Goal: Information Seeking & Learning: Compare options

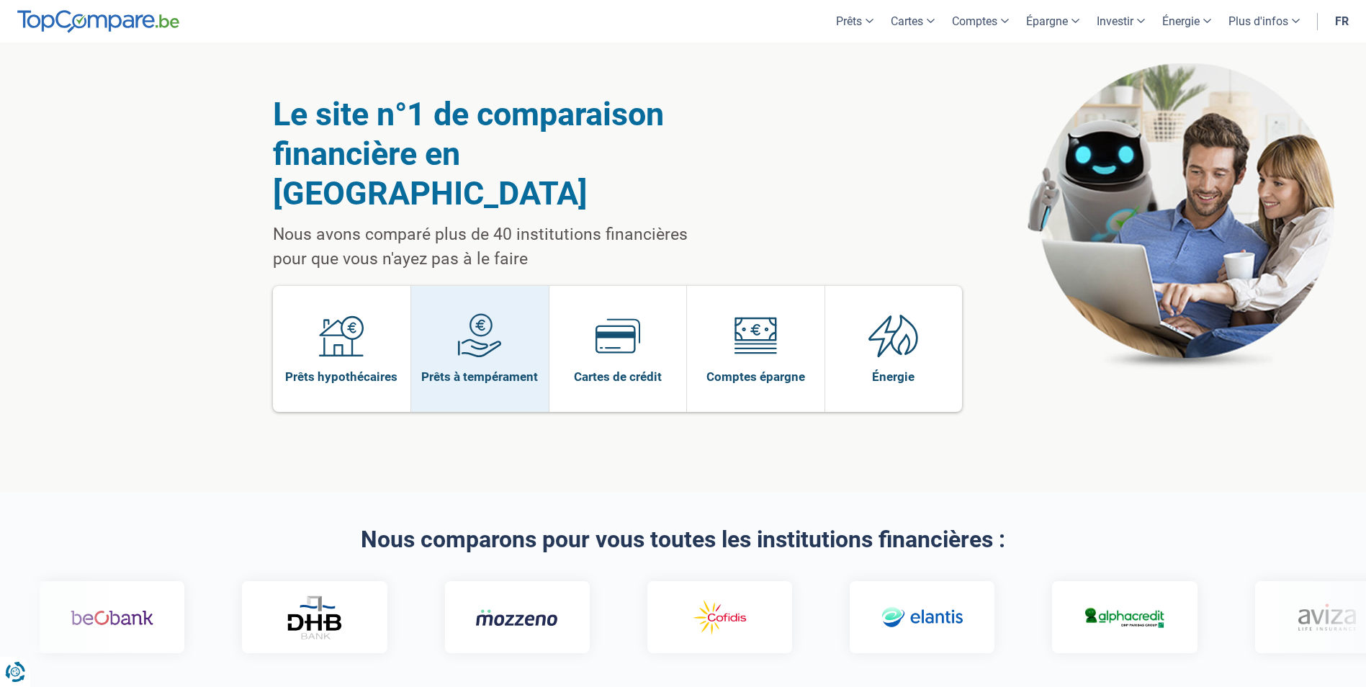
click at [472, 313] on img at bounding box center [479, 335] width 45 height 45
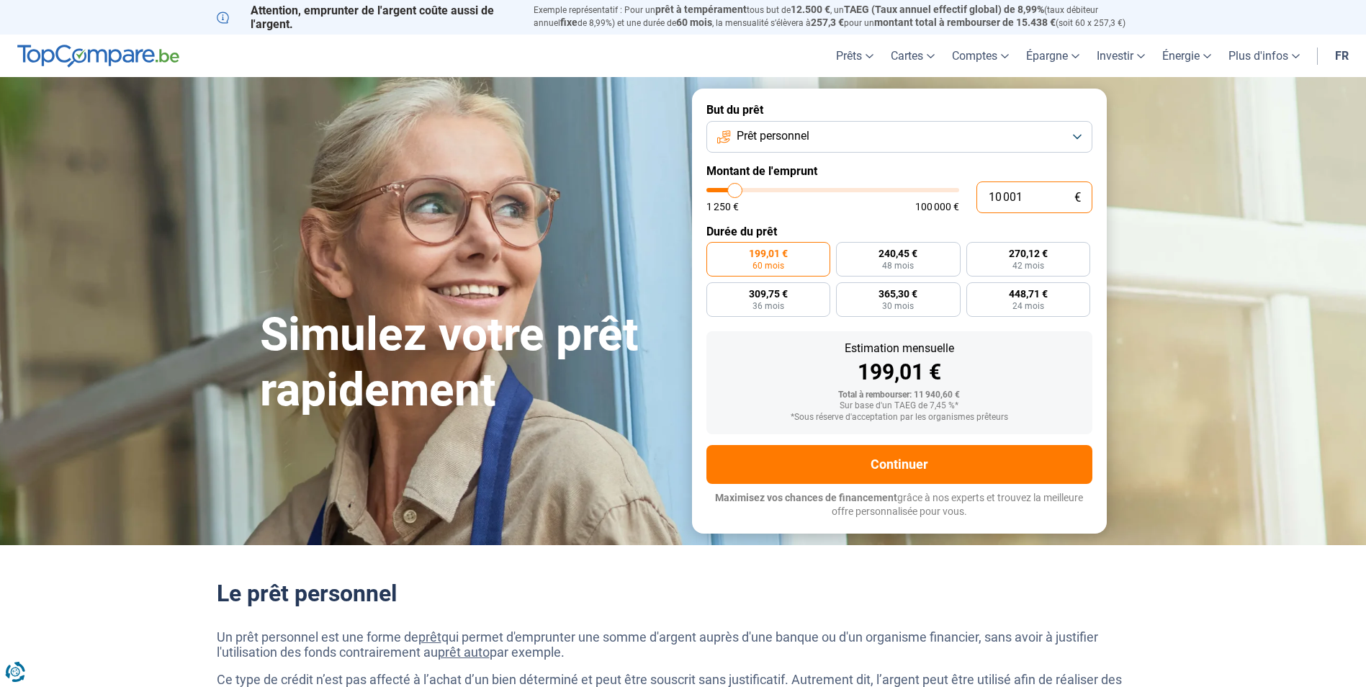
drag, startPoint x: 1032, startPoint y: 195, endPoint x: 966, endPoint y: 205, distance: 66.9
click at [966, 205] on div "10 001 € 1 250 € 100 000 €" at bounding box center [900, 197] width 386 height 32
type input "4"
type input "1250"
type input "49"
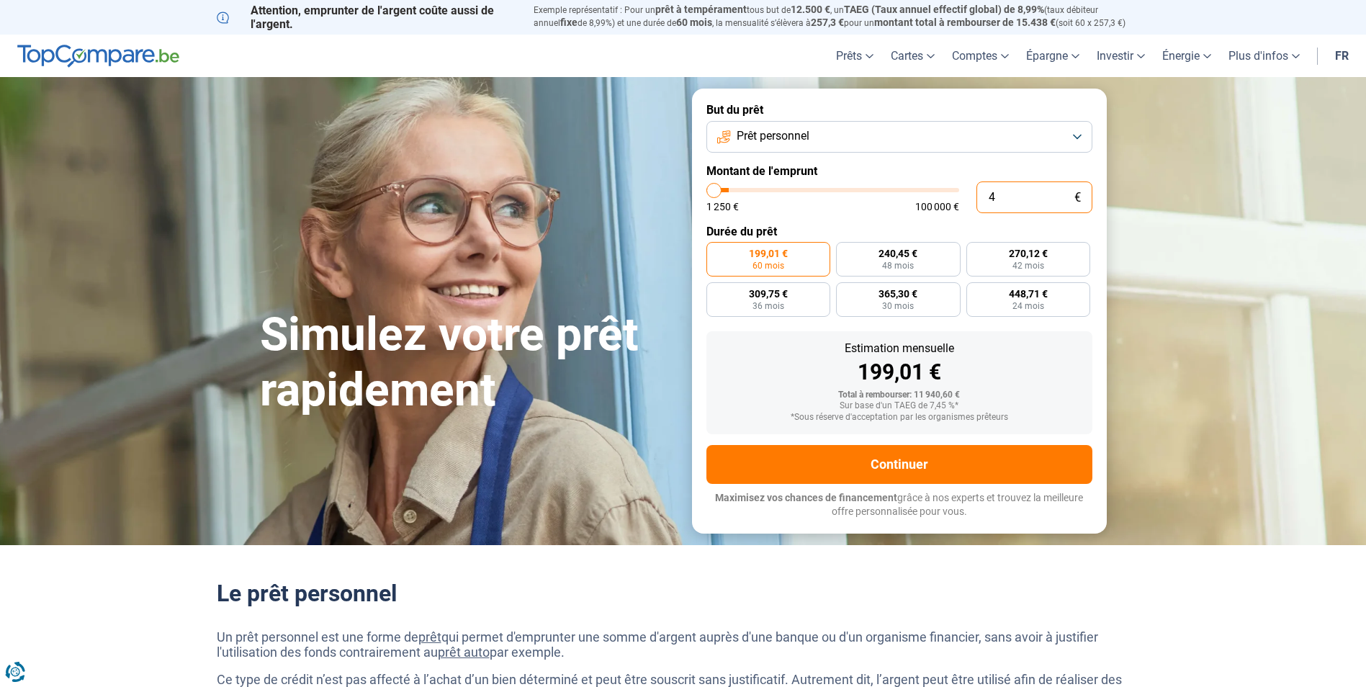
type input "1250"
type input "490"
type input "1250"
type input "4 900"
type input "5000"
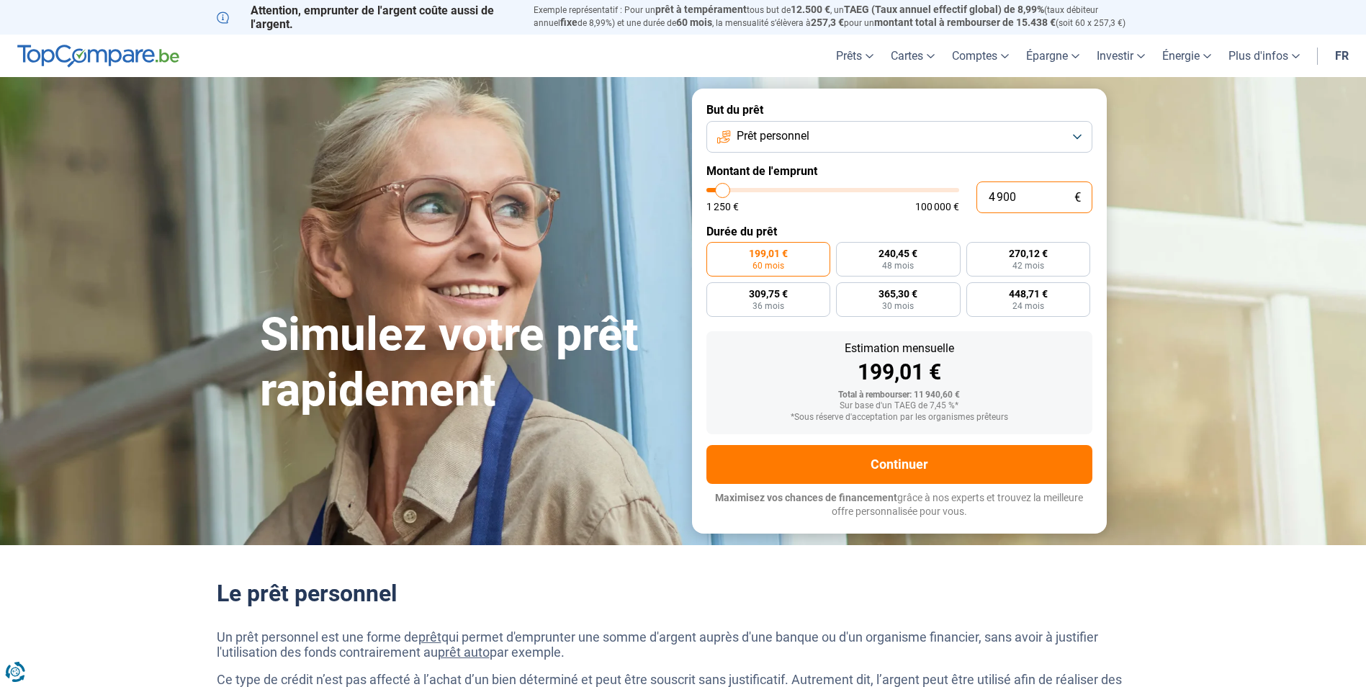
type input "49 000"
type input "49000"
radio input "false"
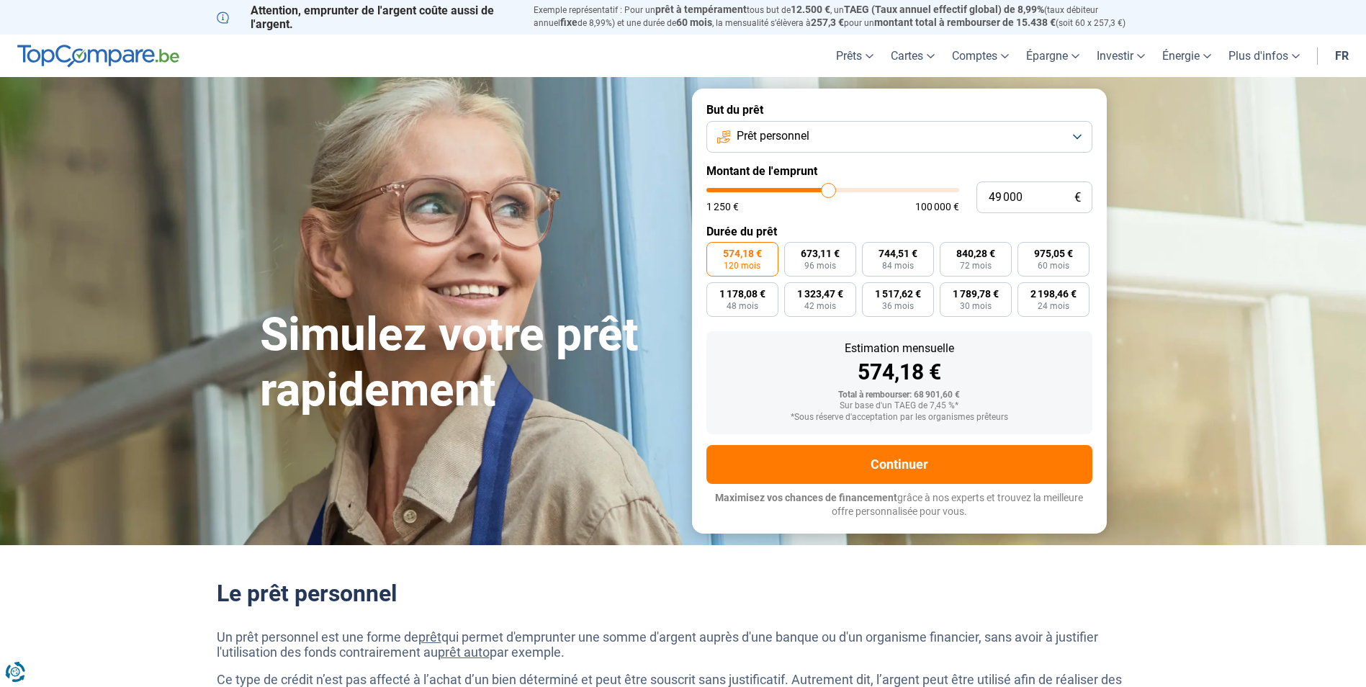
click at [1078, 139] on button "Prêt personnel" at bounding box center [900, 137] width 386 height 32
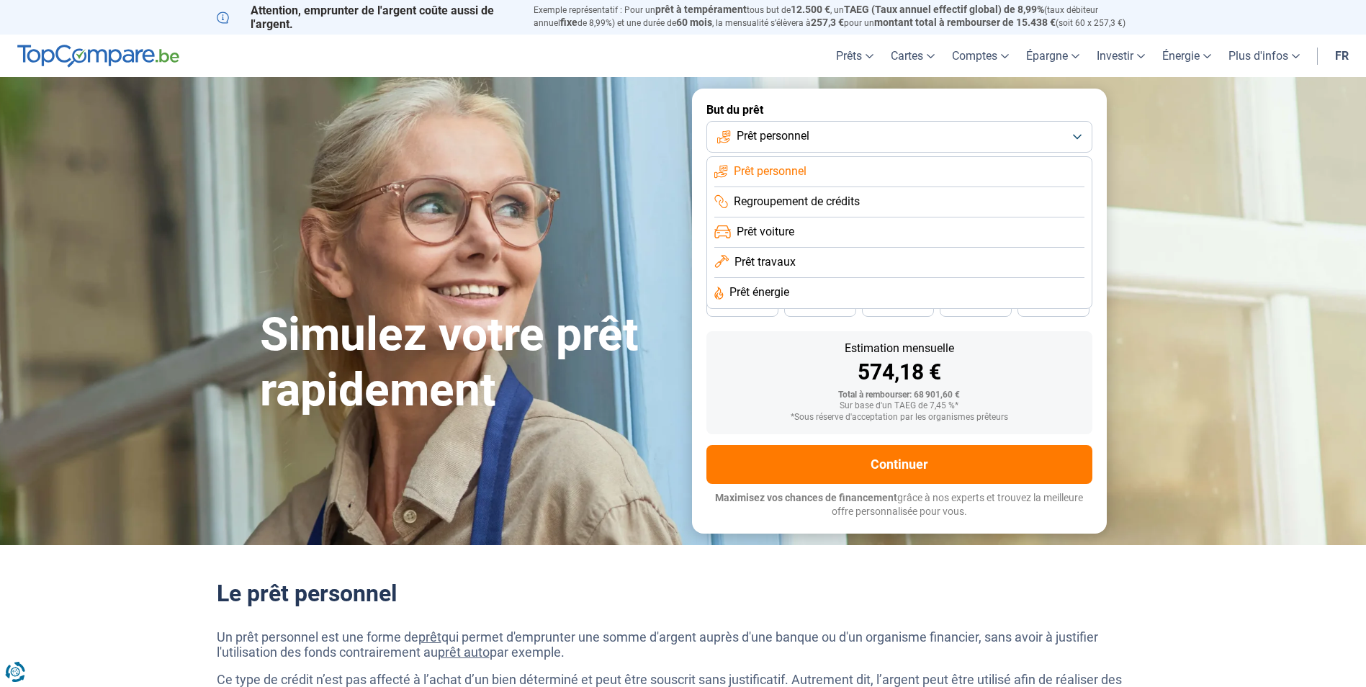
click at [781, 198] on span "Regroupement de crédits" at bounding box center [797, 202] width 126 height 16
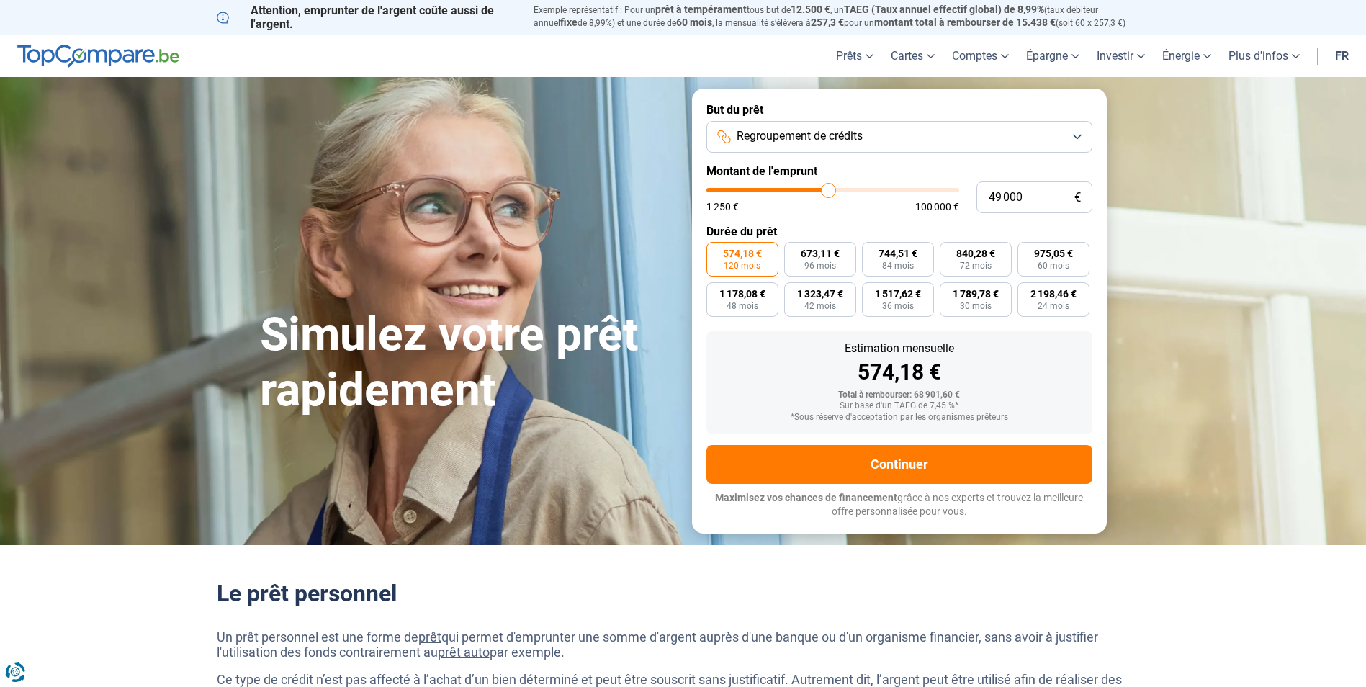
click at [1031, 133] on button "Regroupement de crédits" at bounding box center [900, 137] width 386 height 32
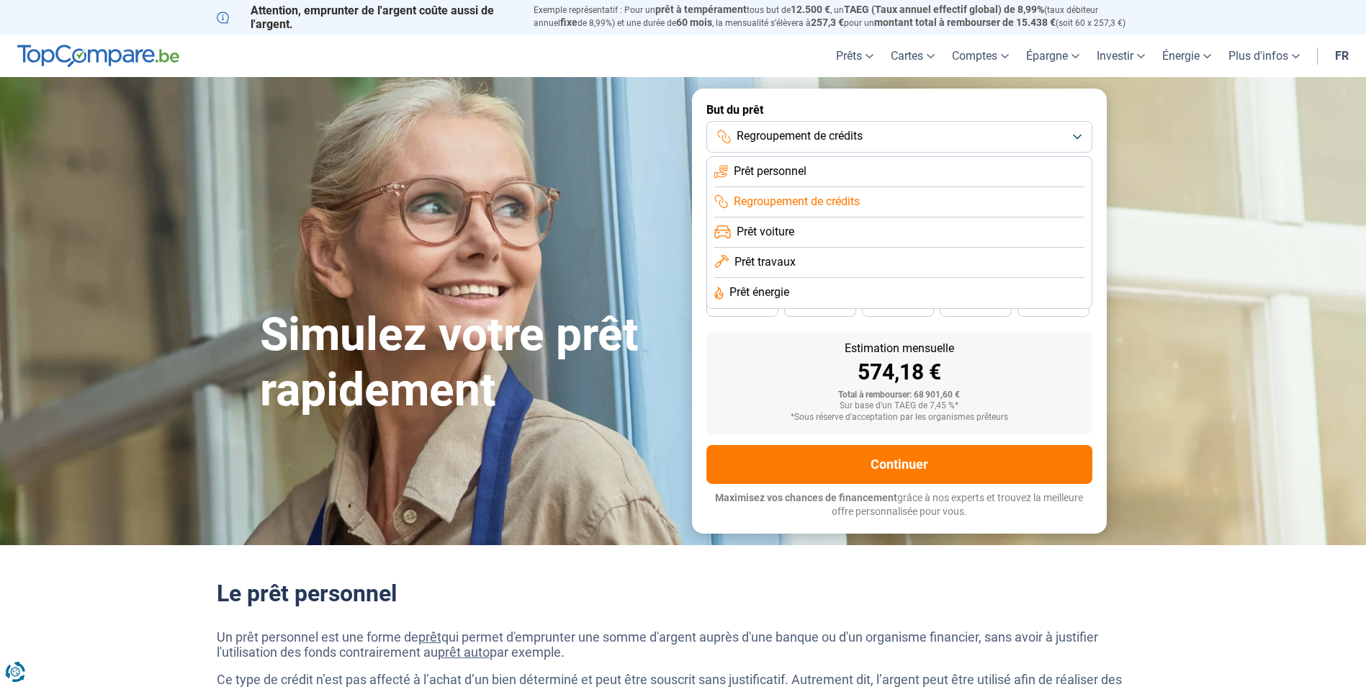
click at [756, 257] on span "Prêt travaux" at bounding box center [765, 262] width 61 height 16
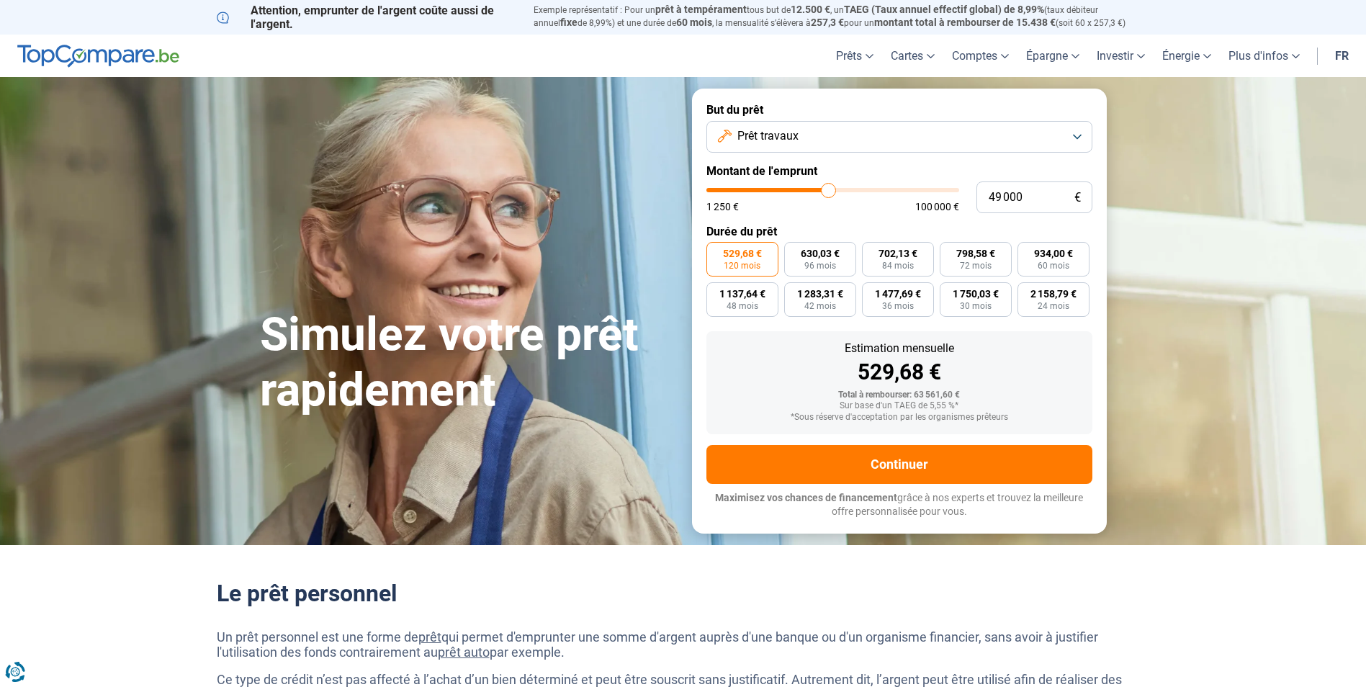
click at [1042, 139] on button "Prêt travaux" at bounding box center [900, 137] width 386 height 32
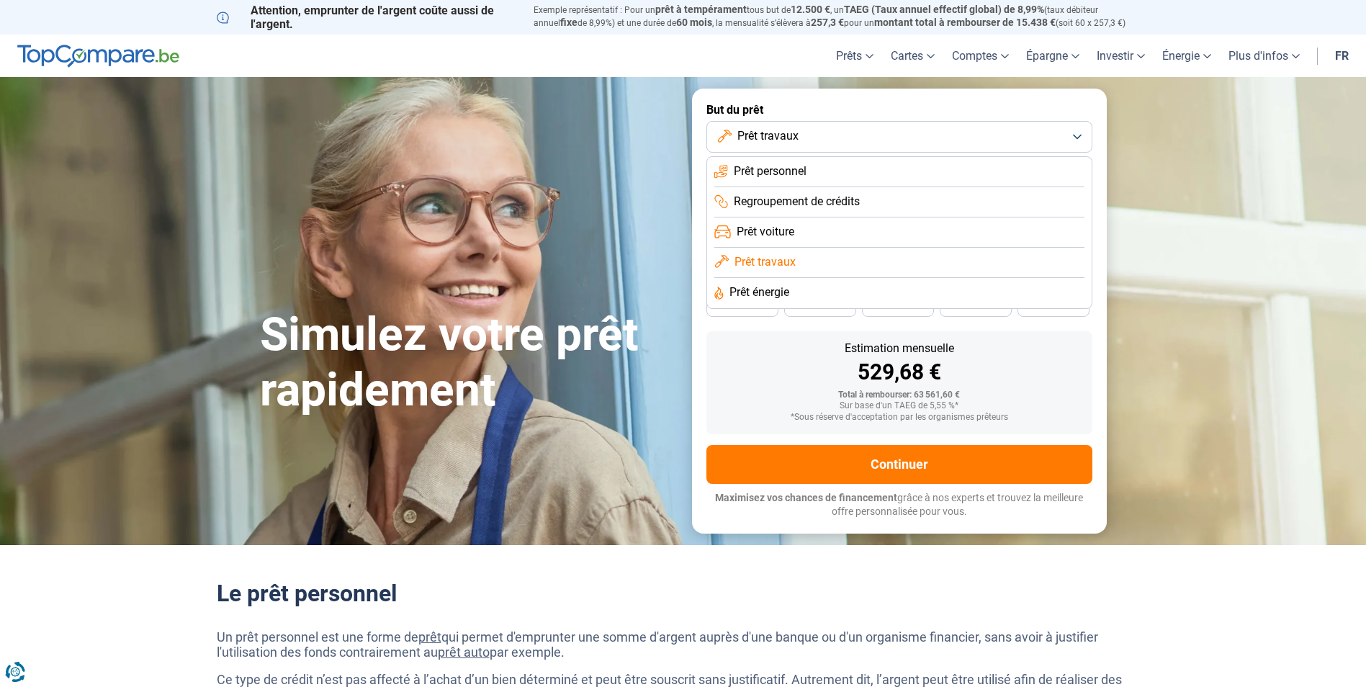
click at [768, 297] on span "Prêt énergie" at bounding box center [760, 292] width 60 height 16
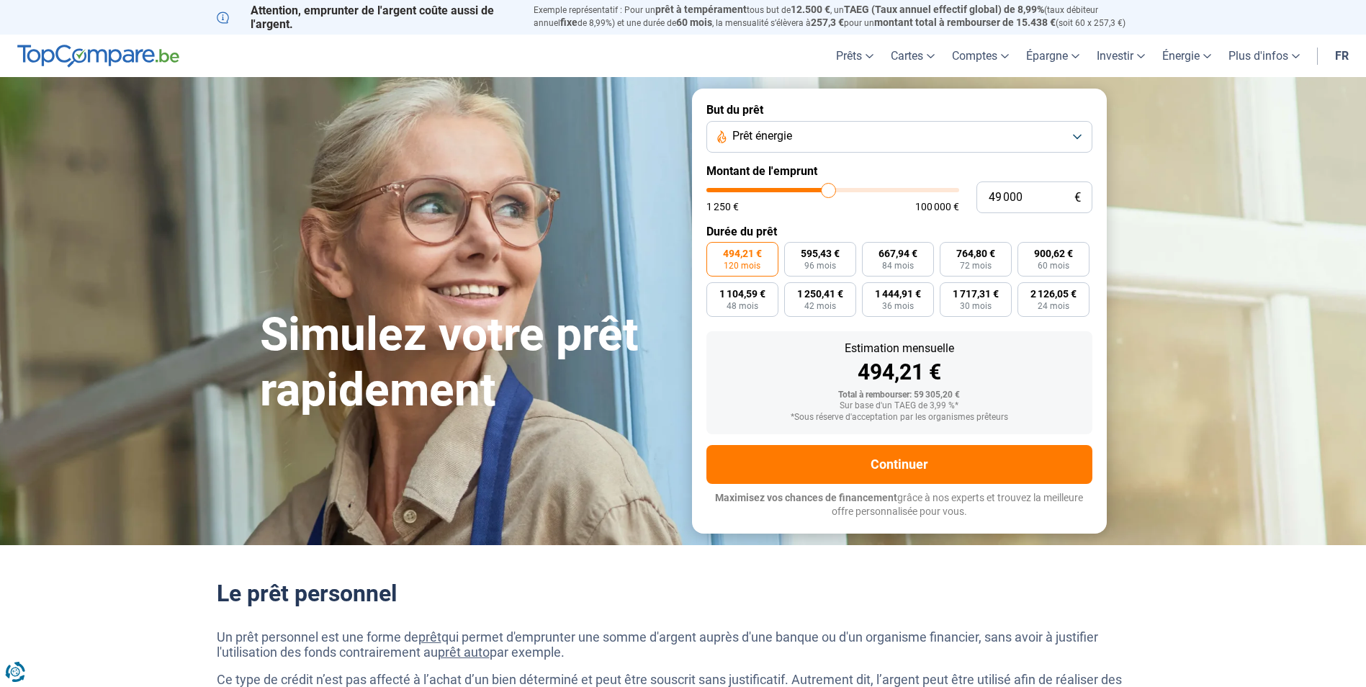
click at [841, 138] on button "Prêt énergie" at bounding box center [900, 137] width 386 height 32
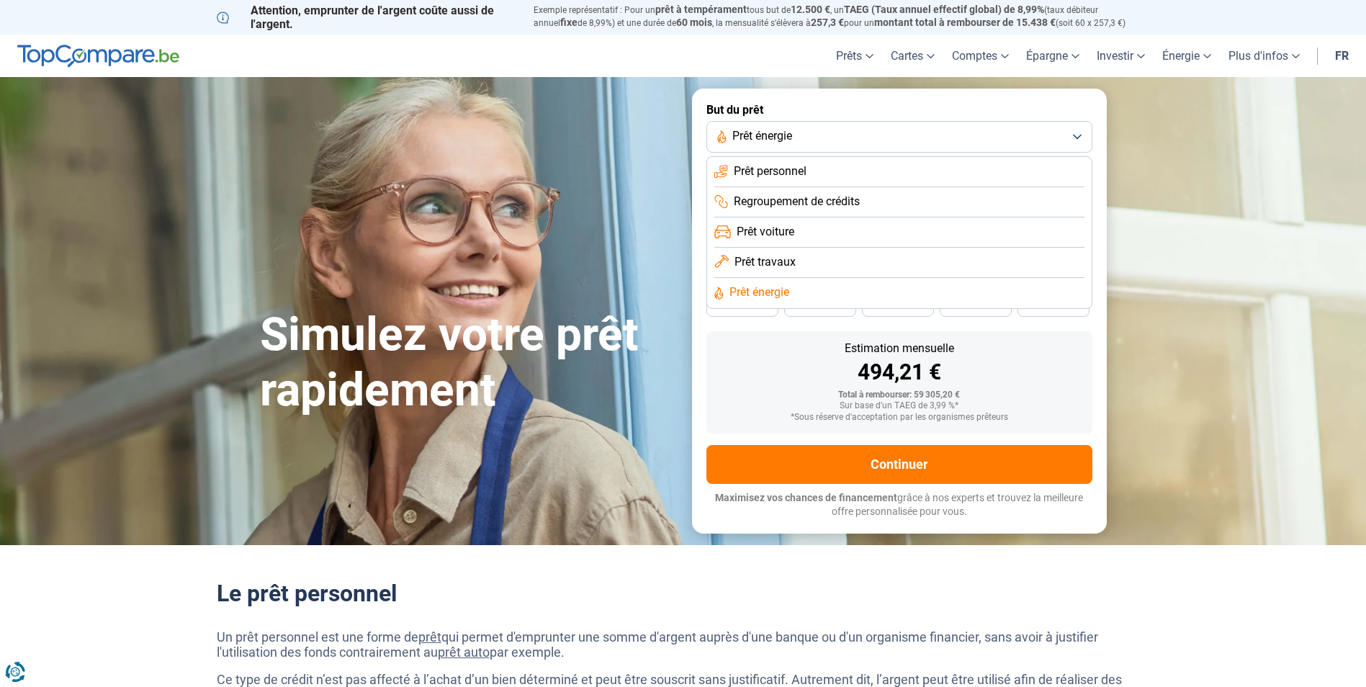
click at [788, 164] on span "Prêt personnel" at bounding box center [770, 171] width 73 height 16
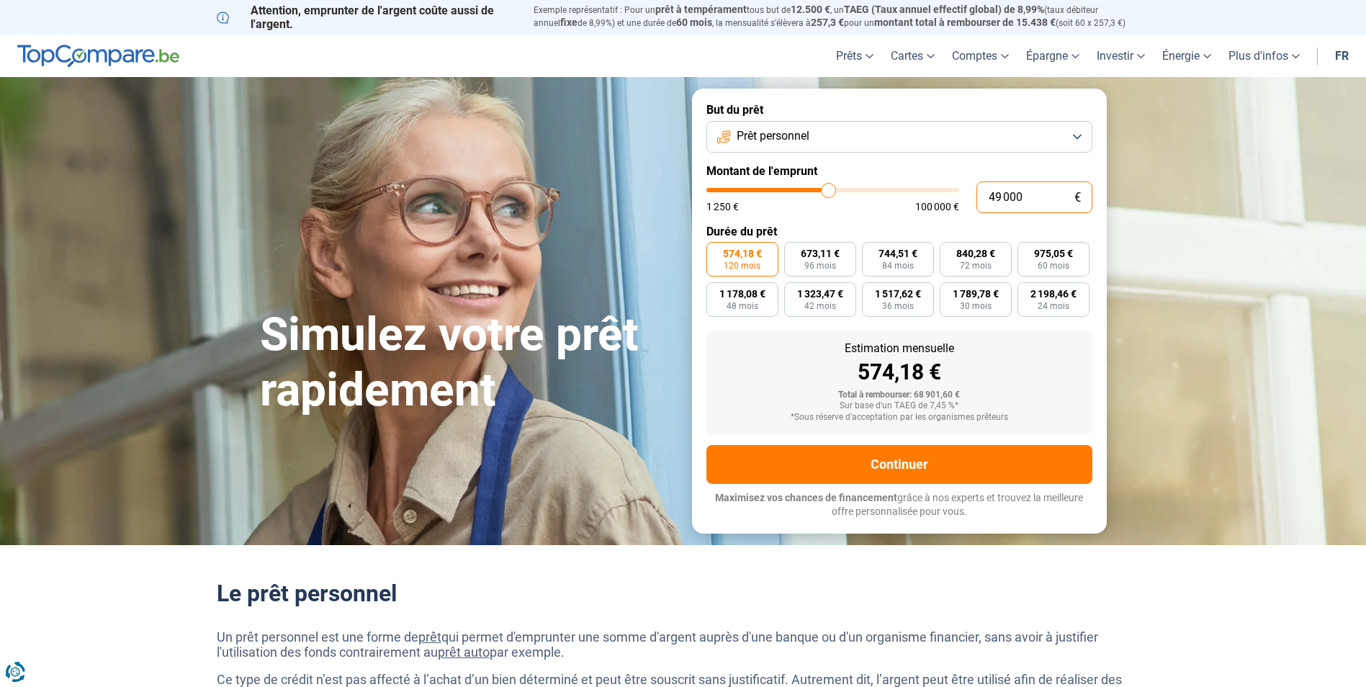
click at [996, 194] on input "49 000" at bounding box center [1035, 197] width 116 height 32
type input "9 000"
type input "9000"
type input "59 000"
type input "59000"
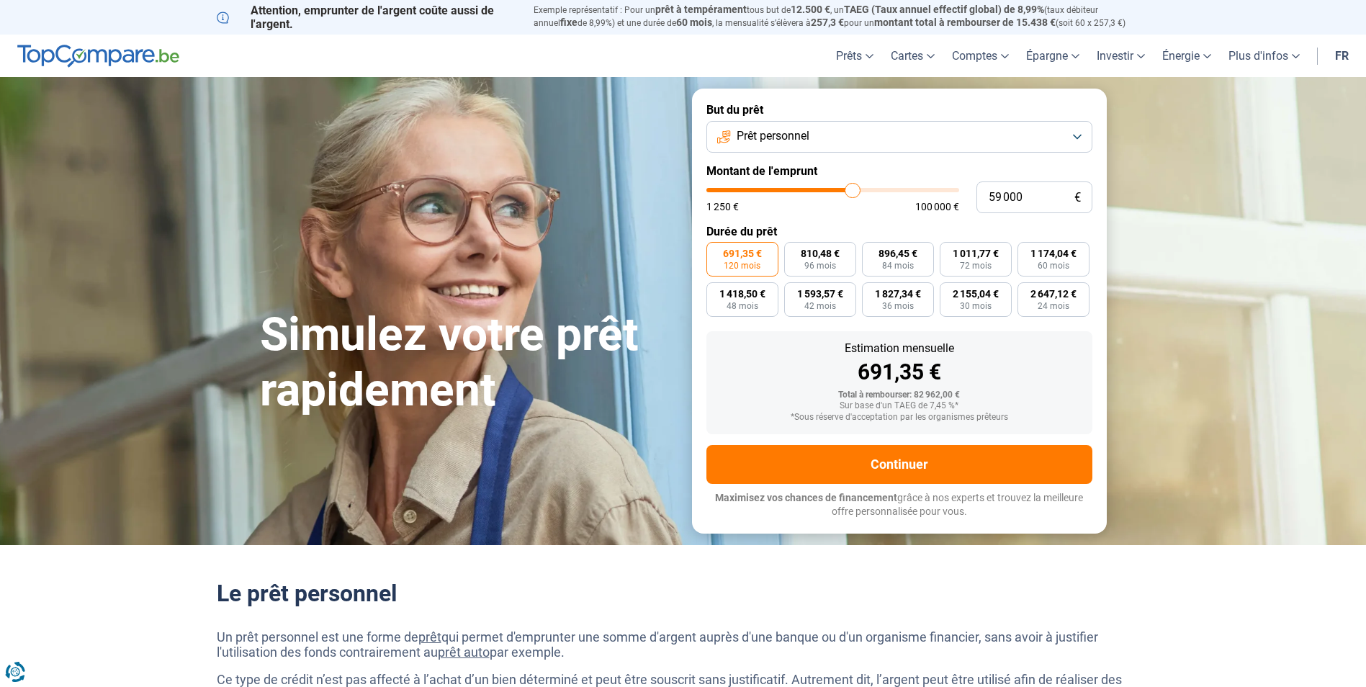
click at [1047, 343] on div "Estimation mensuelle" at bounding box center [899, 349] width 363 height 12
click at [996, 197] on input "59 000" at bounding box center [1035, 197] width 116 height 32
type input "9 000"
type input "9000"
type input "49 000"
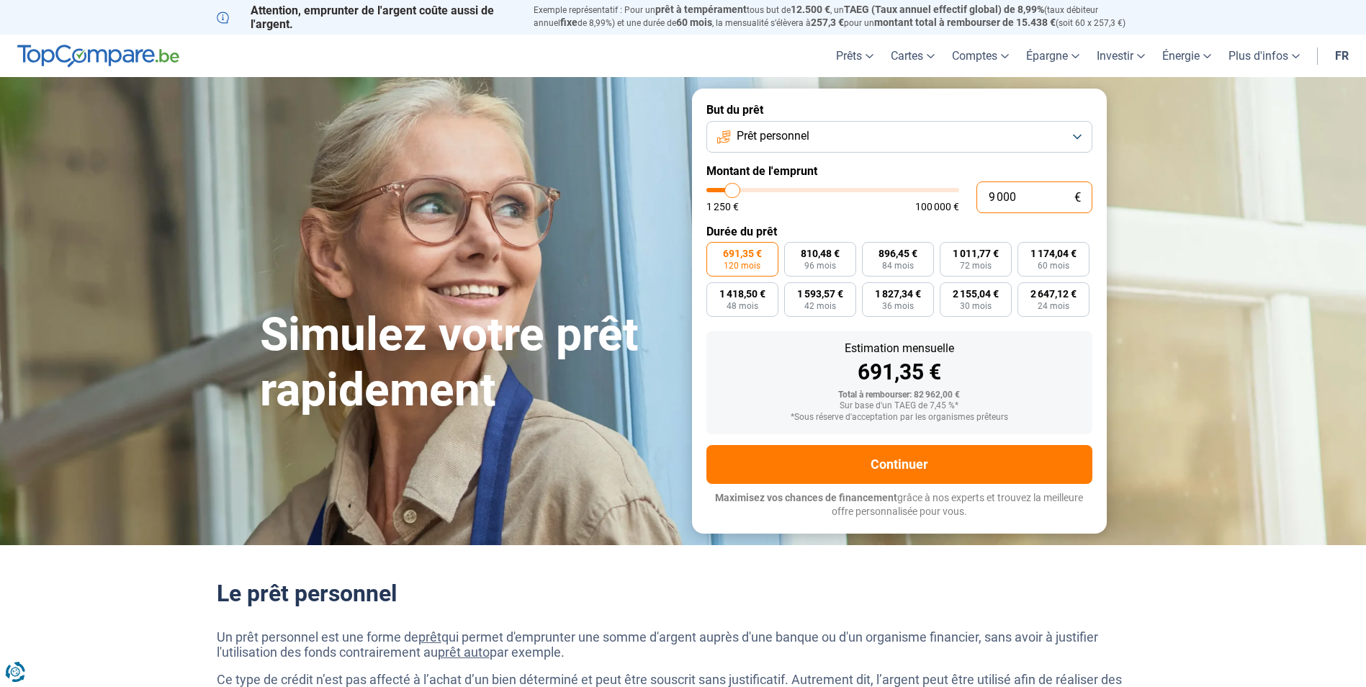
type input "49000"
click at [1036, 356] on div "Estimation mensuelle 691,35 €" at bounding box center [899, 363] width 363 height 40
click at [1004, 201] on input "49 000" at bounding box center [1035, 197] width 116 height 32
type input "4 000"
type input "4000"
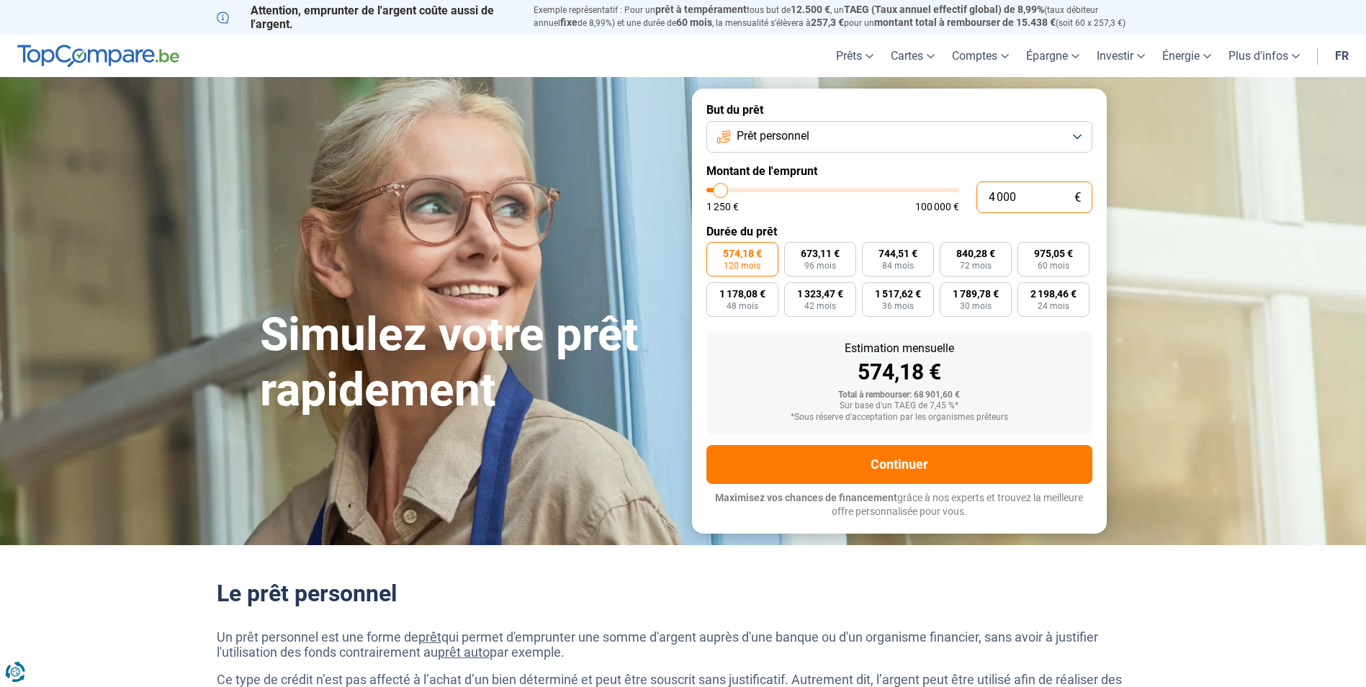
type input "400"
type input "1250"
type input "40"
type input "1250"
type input "4"
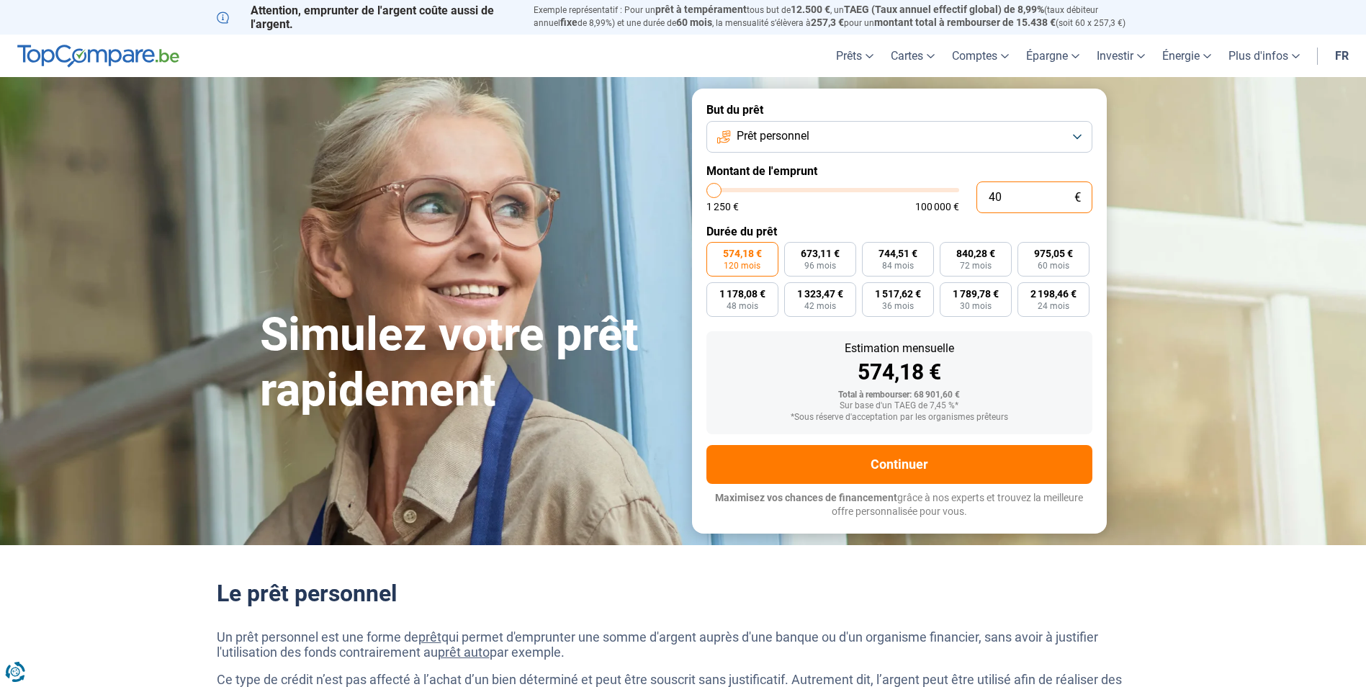
type input "1250"
type input "0"
type input "1250"
type input "5"
type input "1250"
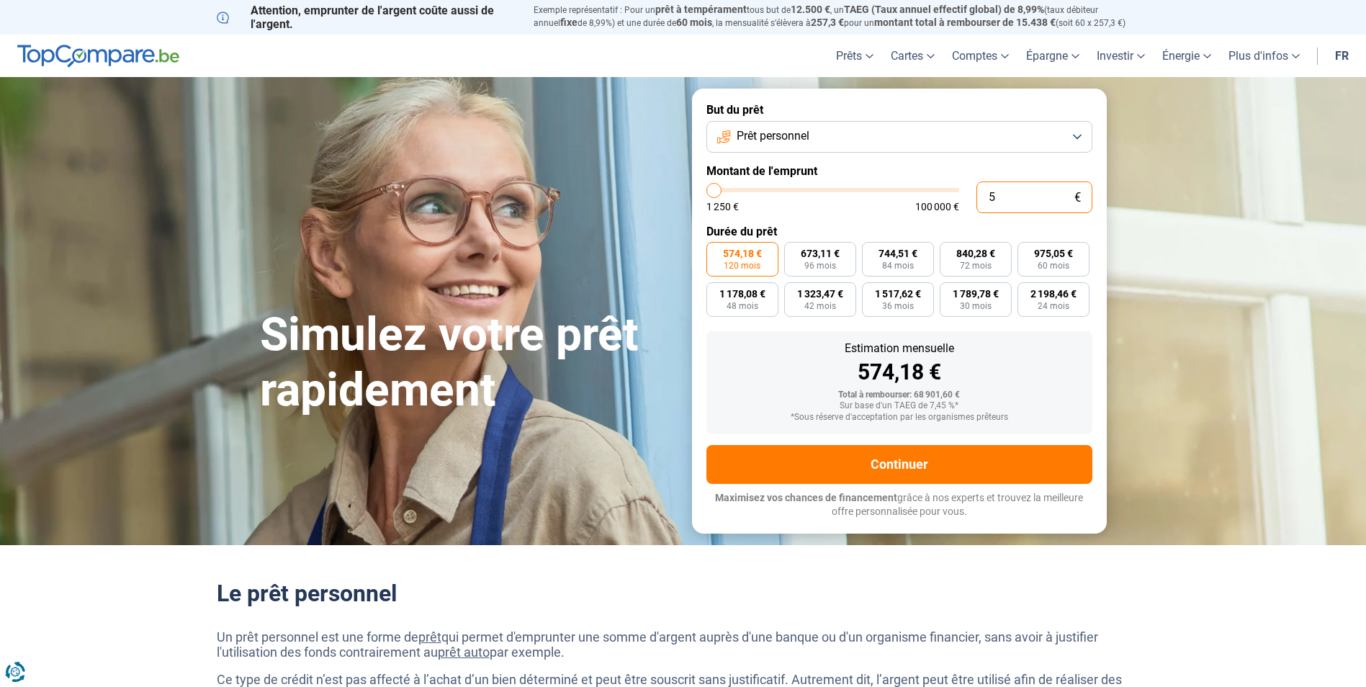
type input "50"
type input "1250"
type input "500"
type input "1250"
type input "5 000"
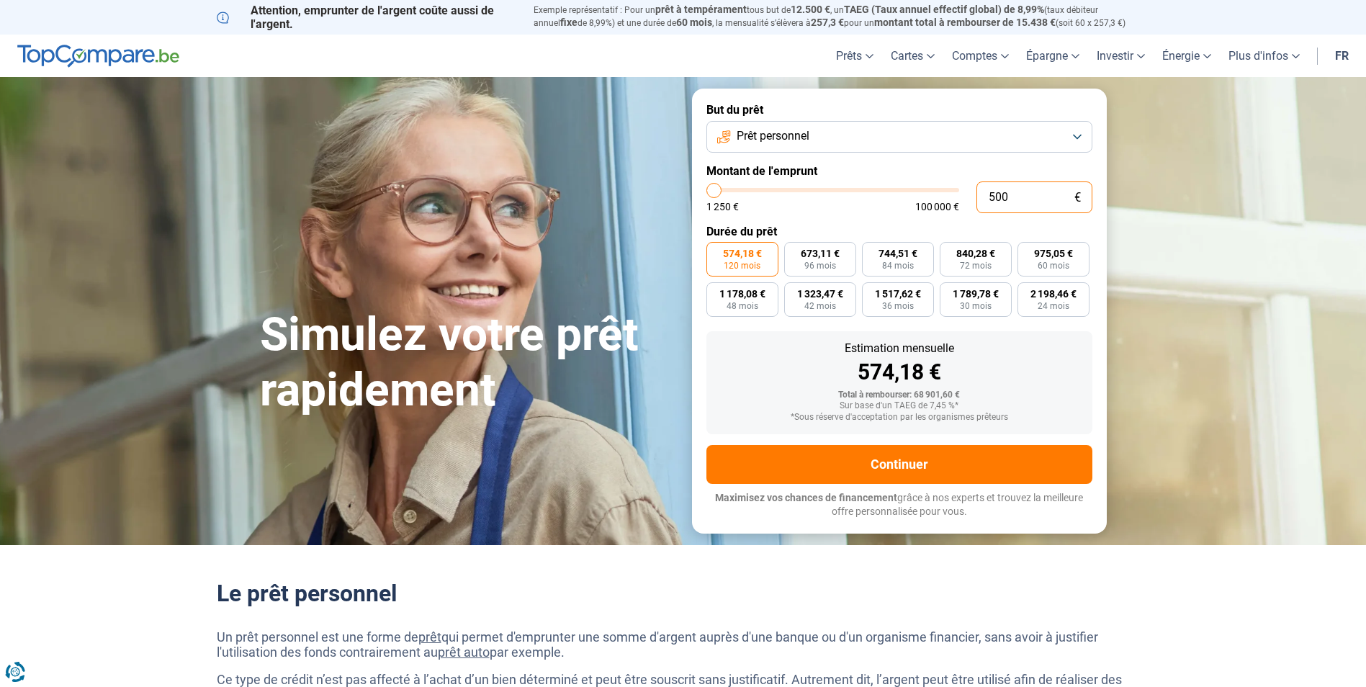
type input "5000"
type input "50 000"
type input "50000"
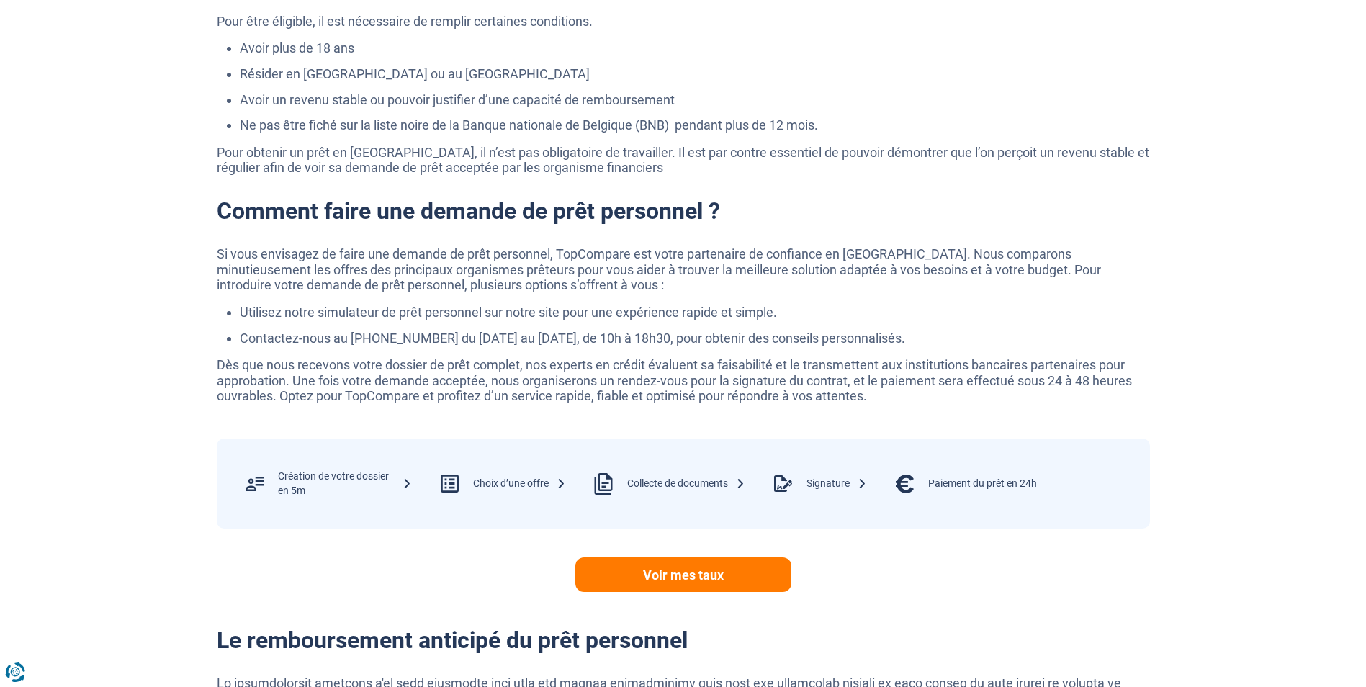
scroll to position [2233, 0]
